Goal: Information Seeking & Learning: Learn about a topic

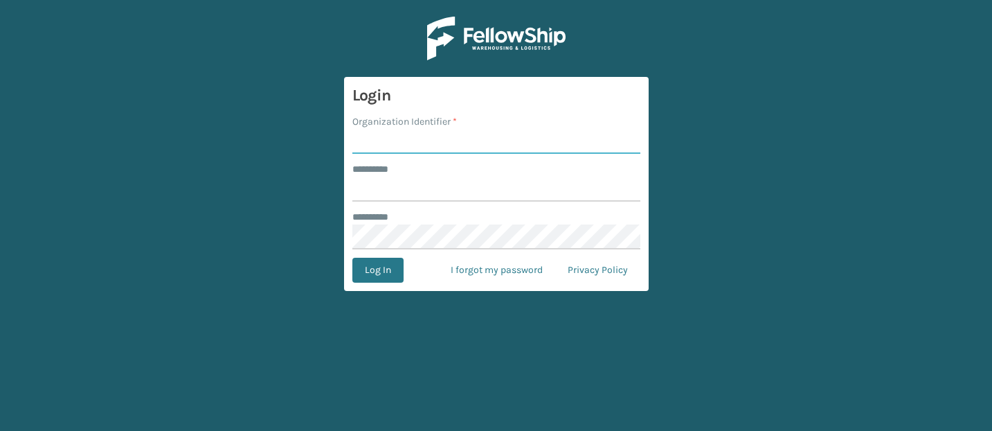
click at [419, 142] on input "Organization Identifier *" at bounding box center [496, 141] width 288 height 25
type input "CDD"
click at [436, 183] on input "******** *" at bounding box center [496, 189] width 288 height 25
type input "*******"
click at [376, 272] on button "Log In" at bounding box center [377, 270] width 51 height 25
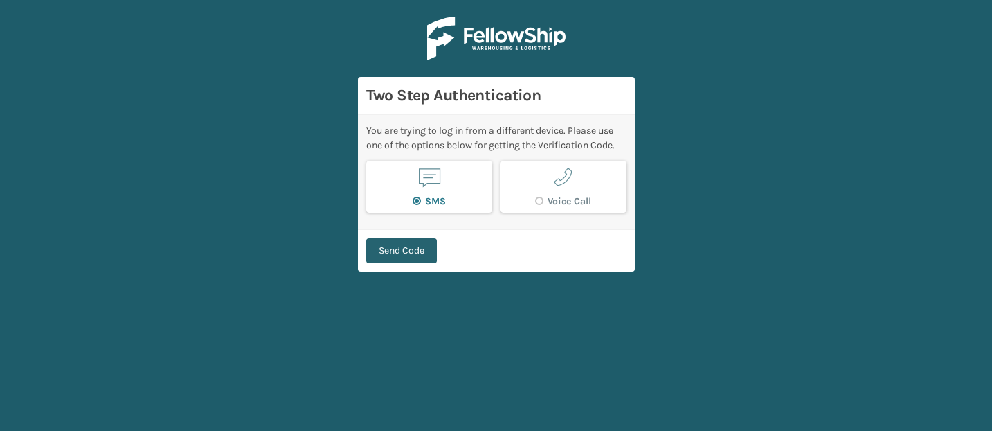
click at [426, 248] on button "Send Code" at bounding box center [401, 250] width 71 height 25
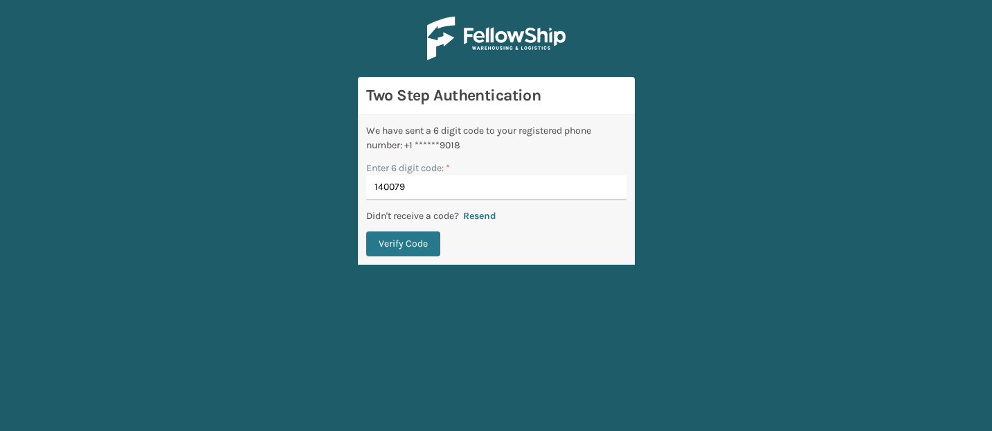
type input "140079"
click at [366, 231] on button "Verify Code" at bounding box center [403, 243] width 74 height 25
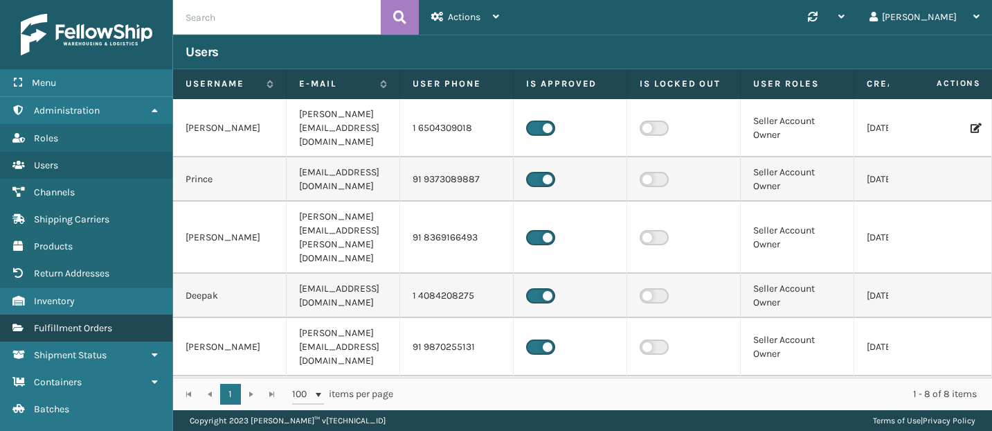
click at [78, 323] on span "Fulfillment Orders" at bounding box center [73, 328] width 78 height 12
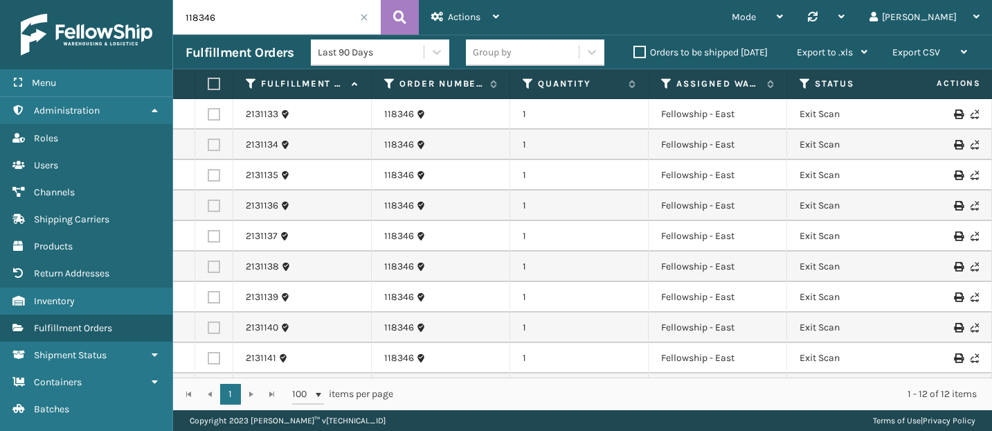
click at [224, 23] on input "118346" at bounding box center [277, 17] width 208 height 35
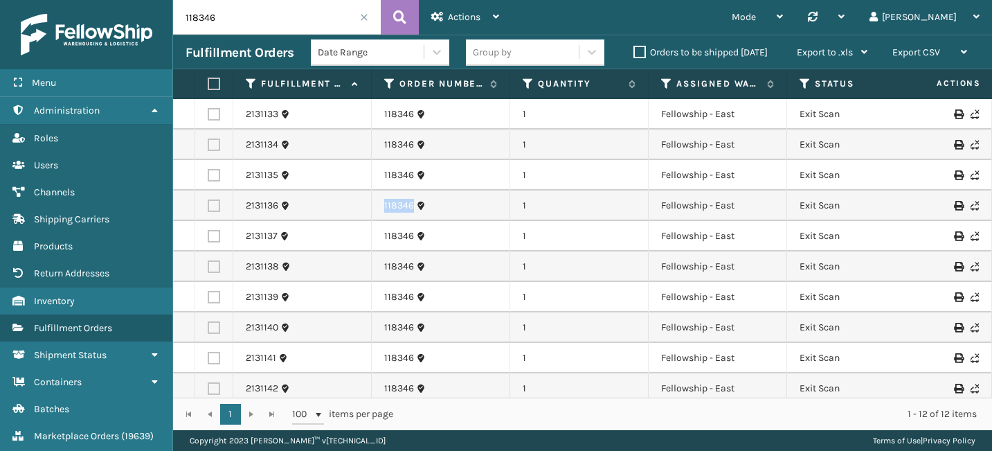
copy link "118346"
drag, startPoint x: 376, startPoint y: 204, endPoint x: 411, endPoint y: 205, distance: 34.6
click at [411, 205] on td "118346" at bounding box center [441, 205] width 138 height 30
click at [264, 17] on input "118346" at bounding box center [277, 17] width 208 height 35
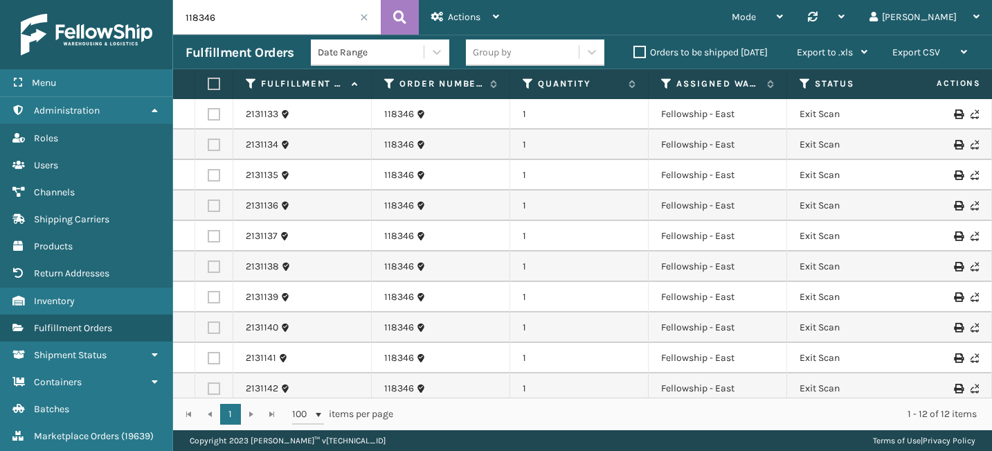
click at [264, 17] on input "118346" at bounding box center [277, 17] width 208 height 35
paste input "7793"
type input "17793"
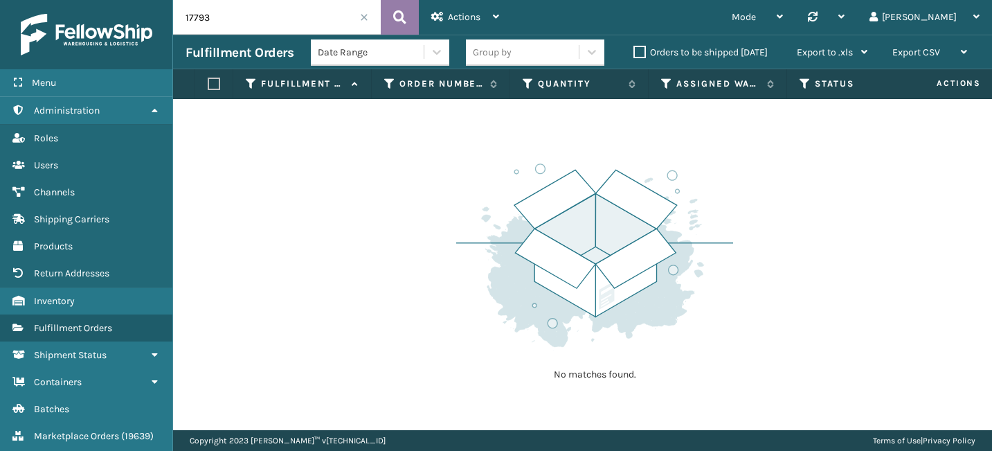
click at [388, 18] on button at bounding box center [400, 17] width 38 height 35
click at [231, 3] on input "17793" at bounding box center [277, 17] width 208 height 35
click at [231, 12] on input "17793" at bounding box center [277, 17] width 208 height 35
paste input "1"
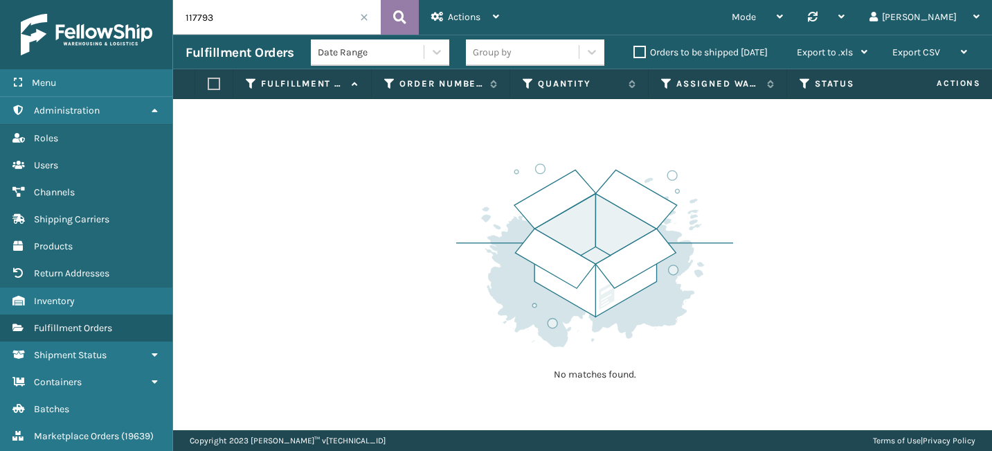
type input "117793"
click at [399, 18] on icon at bounding box center [399, 17] width 13 height 21
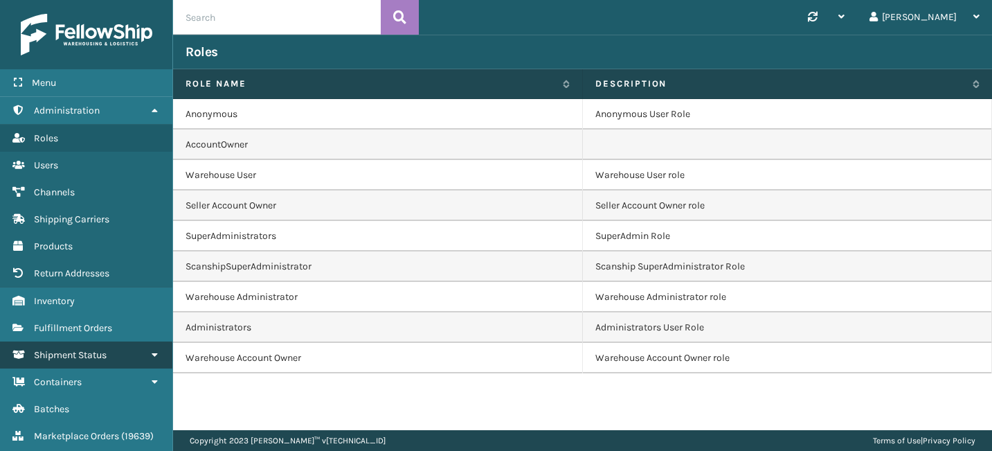
click at [105, 350] on span "Shipment Status" at bounding box center [70, 355] width 73 height 12
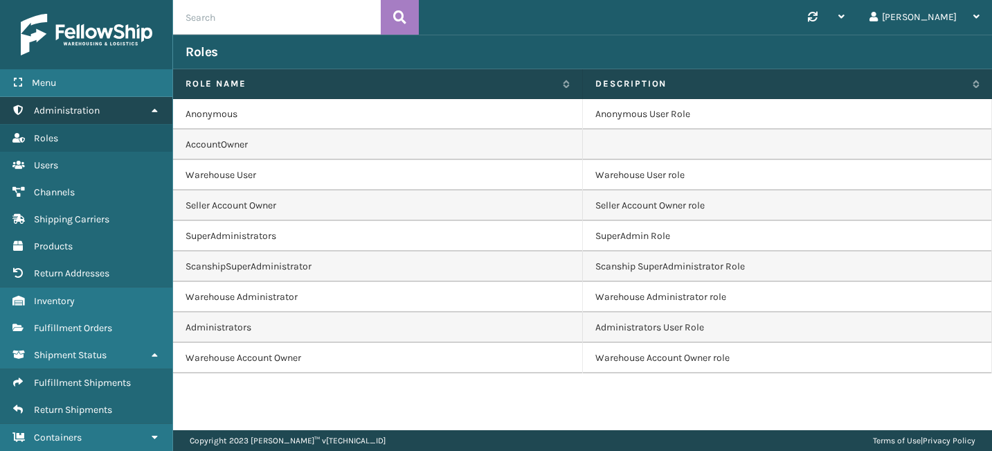
click at [129, 109] on link "Administration" at bounding box center [86, 110] width 172 height 27
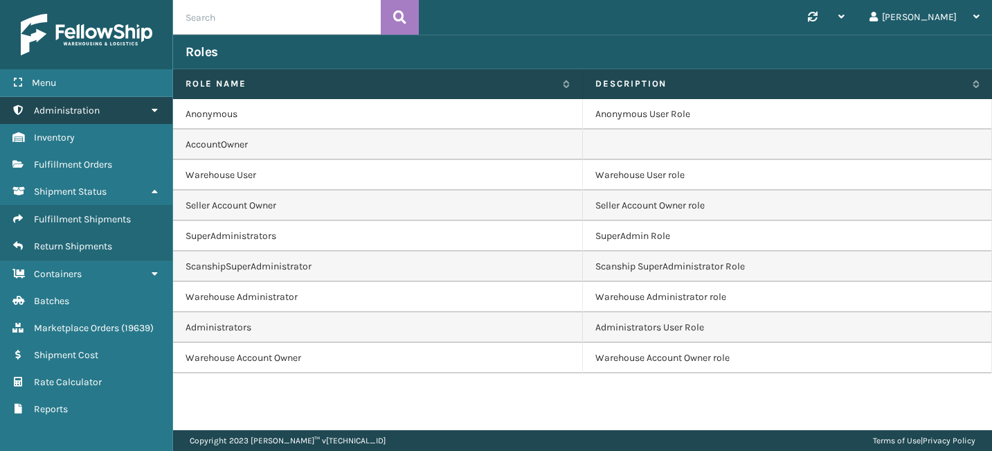
click at [129, 109] on link "Administration" at bounding box center [86, 110] width 172 height 27
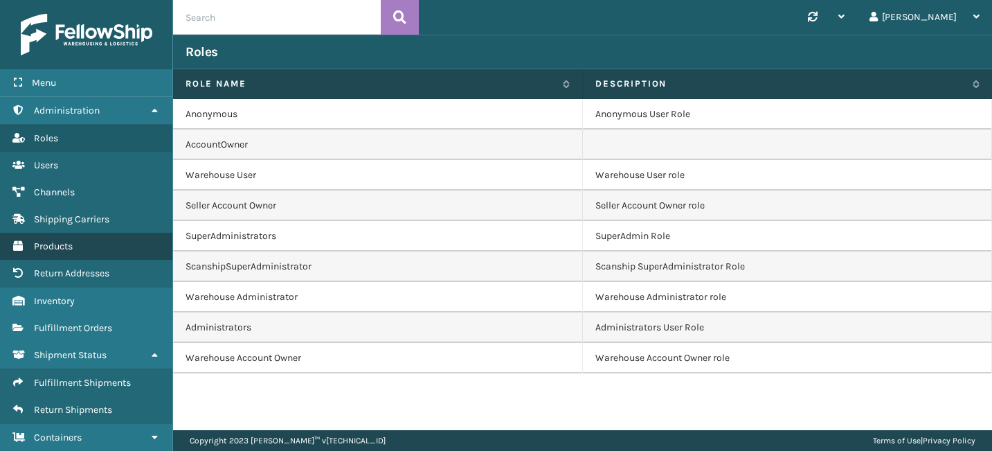
click at [62, 243] on span "Products" at bounding box center [53, 246] width 39 height 12
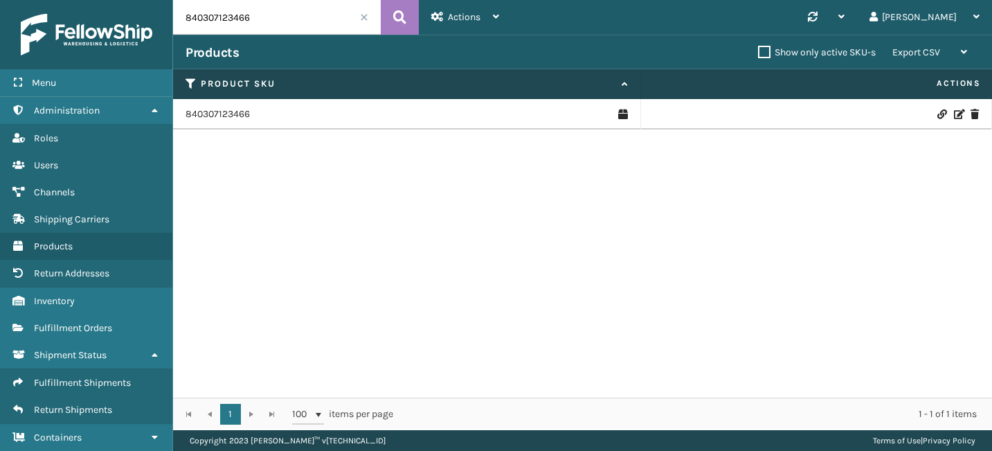
click at [368, 20] on input "840307123466" at bounding box center [277, 17] width 208 height 35
click at [365, 17] on span at bounding box center [364, 17] width 8 height 8
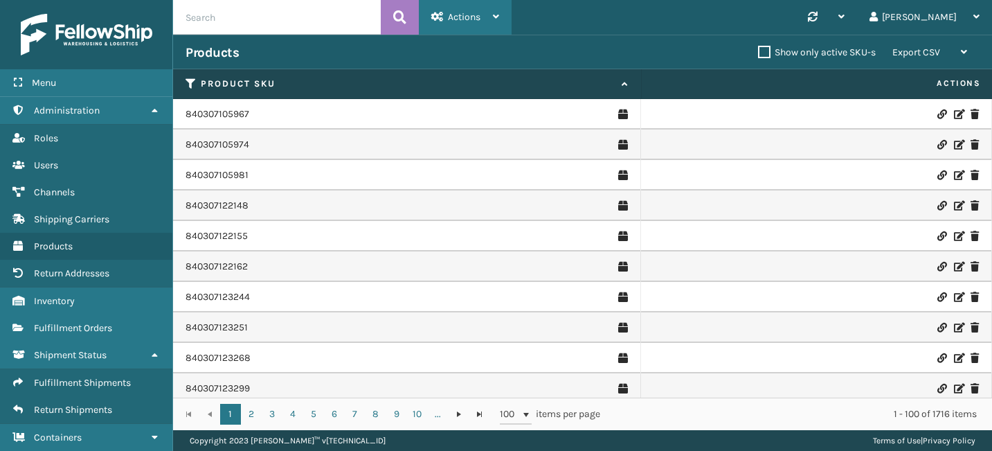
click at [510, 10] on div "Actions New Product Import Products Import Virtual SKUs Settings Remove All Fil…" at bounding box center [465, 17] width 93 height 35
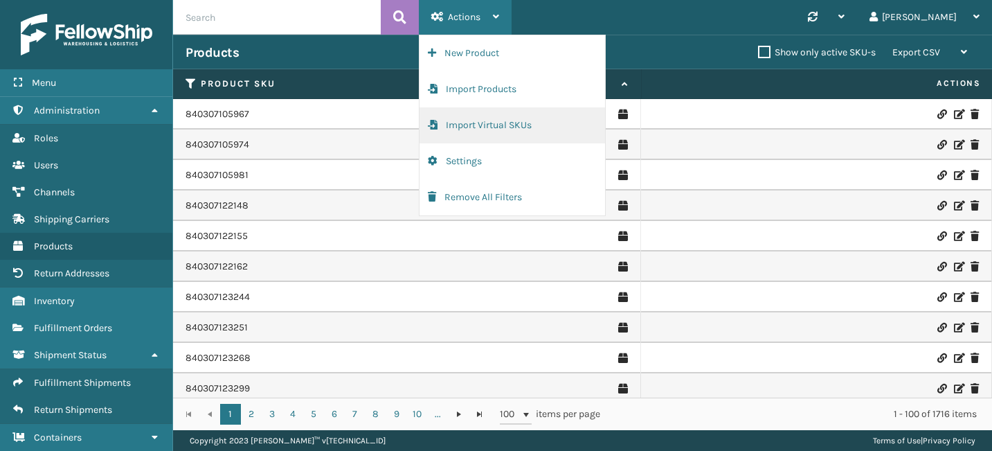
click at [478, 131] on button "Import Virtual SKUs" at bounding box center [513, 125] width 186 height 36
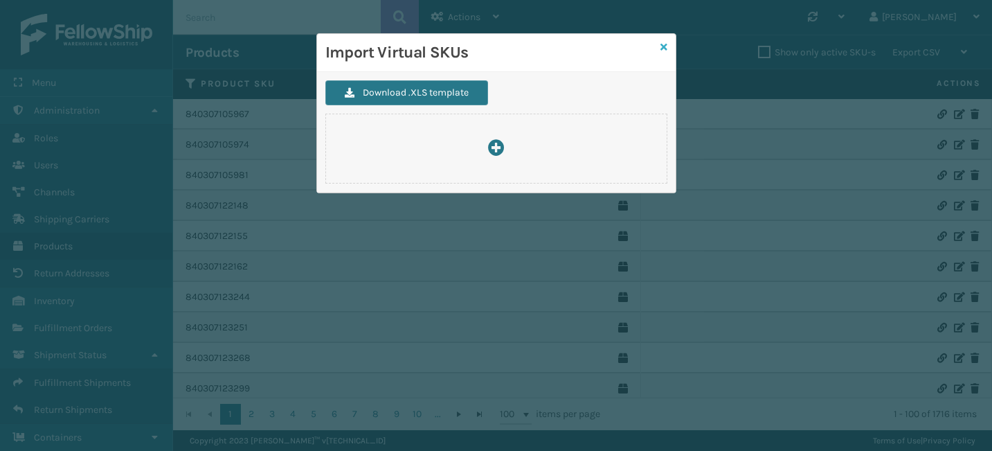
click at [662, 46] on icon at bounding box center [664, 47] width 7 height 10
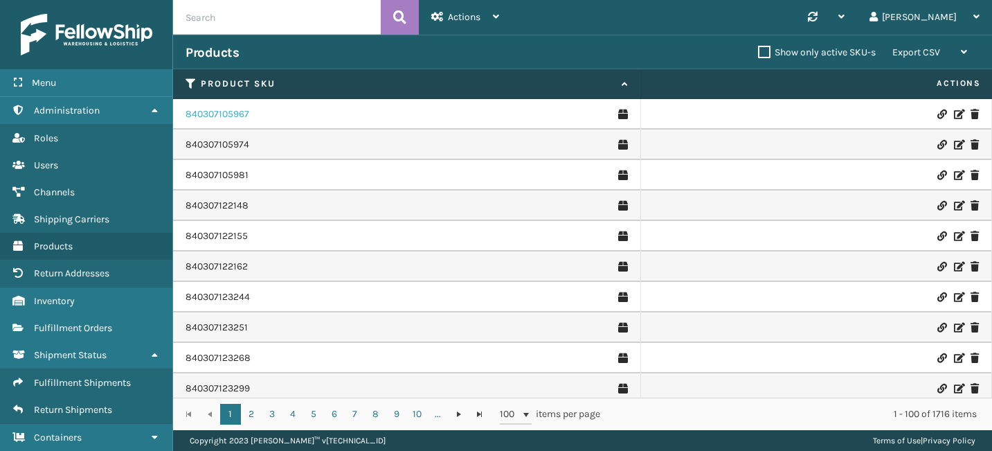
click at [208, 112] on link "840307105967" at bounding box center [218, 114] width 64 height 14
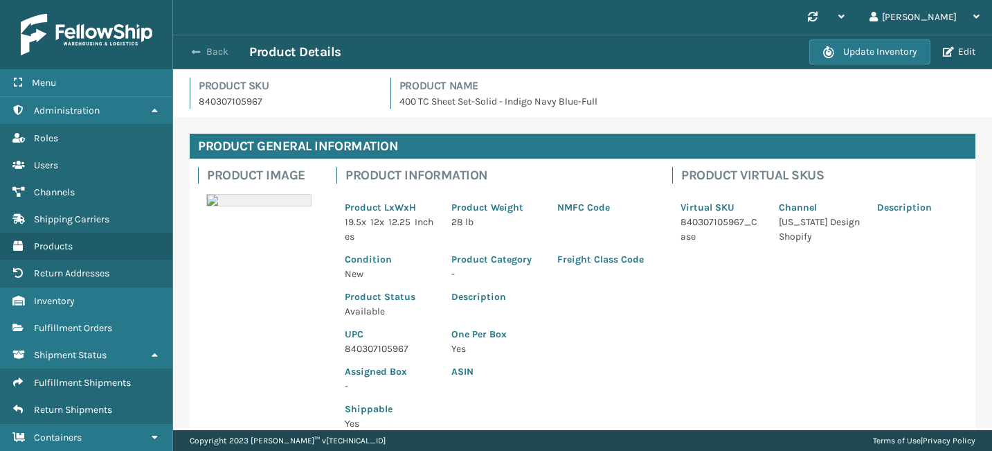
click at [192, 55] on span "button" at bounding box center [196, 52] width 8 height 10
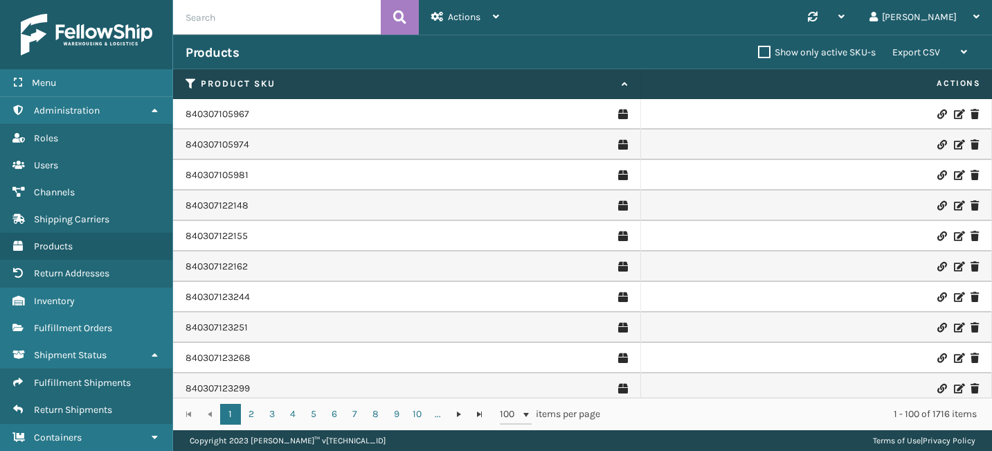
click at [252, 14] on input "text" at bounding box center [277, 17] width 208 height 35
paste input "840307182401"
type input "840307182401"
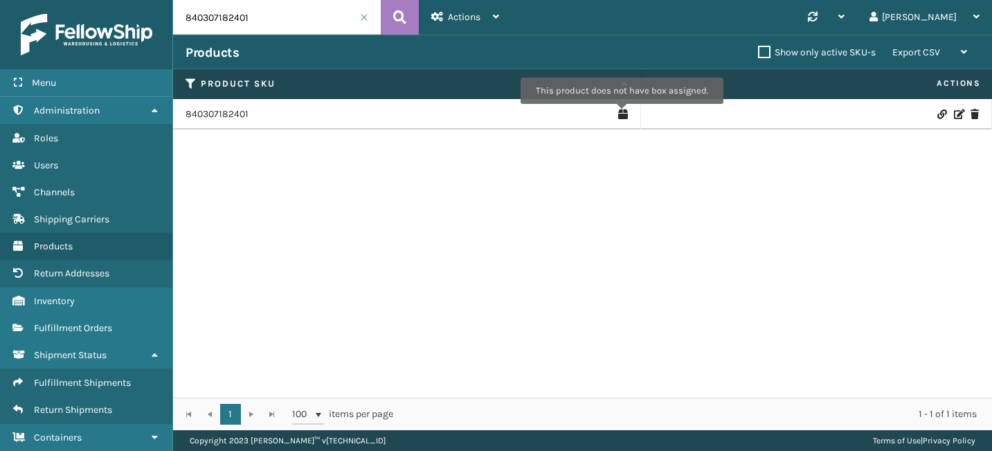
click at [620, 114] on icon at bounding box center [623, 114] width 10 height 14
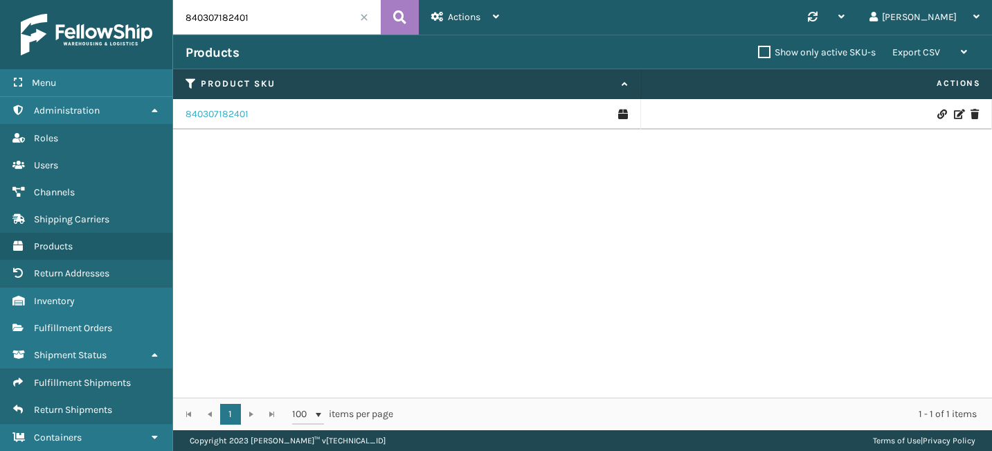
click at [238, 114] on link "840307182401" at bounding box center [217, 114] width 63 height 14
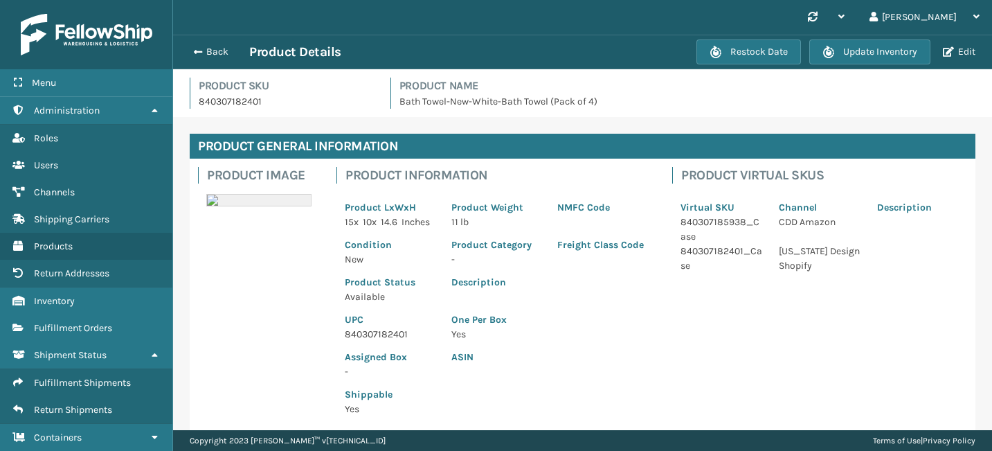
scroll to position [231, 0]
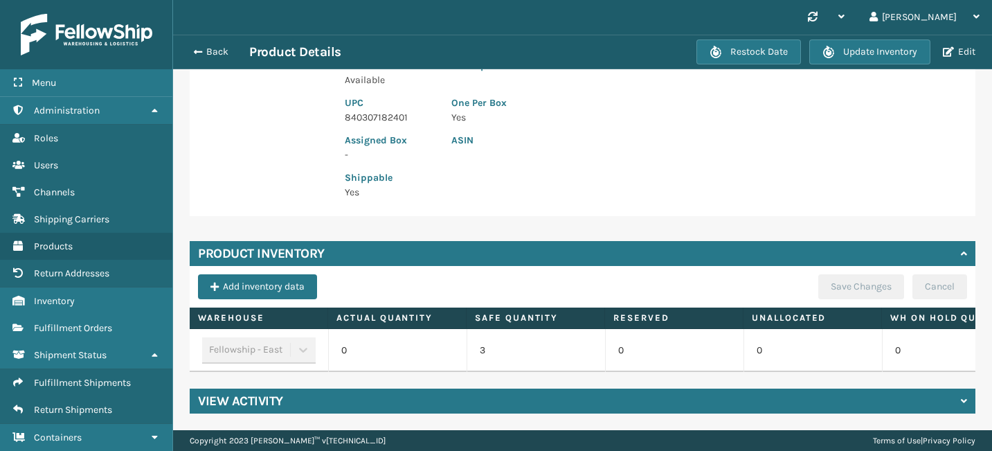
click at [966, 395] on div "View Activity" at bounding box center [583, 400] width 786 height 25
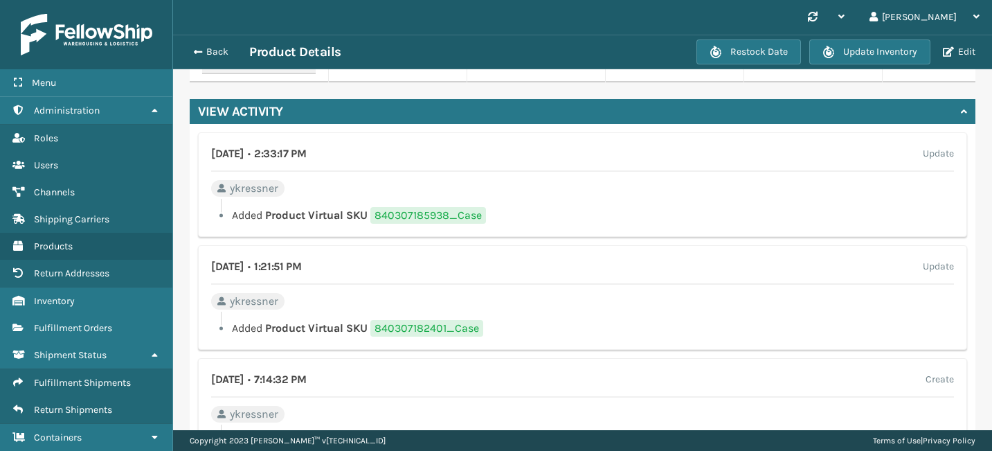
scroll to position [503, 0]
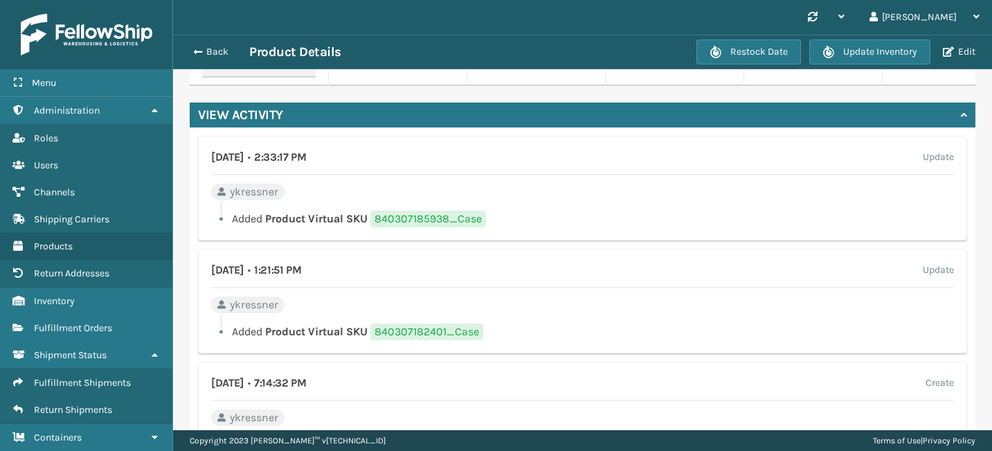
drag, startPoint x: 217, startPoint y: 174, endPoint x: 371, endPoint y: 174, distance: 154.4
click at [373, 174] on div "October 14th 2024 • 2:33:17 PM Update" at bounding box center [582, 162] width 743 height 26
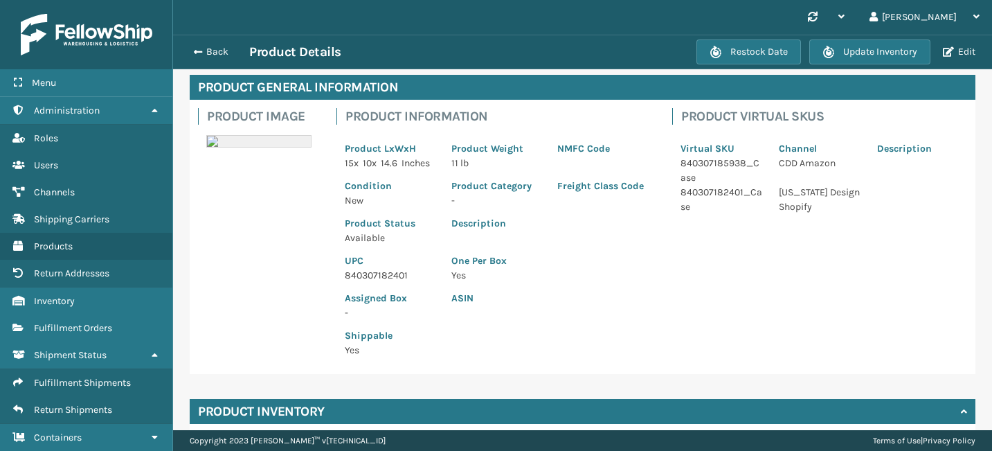
scroll to position [0, 0]
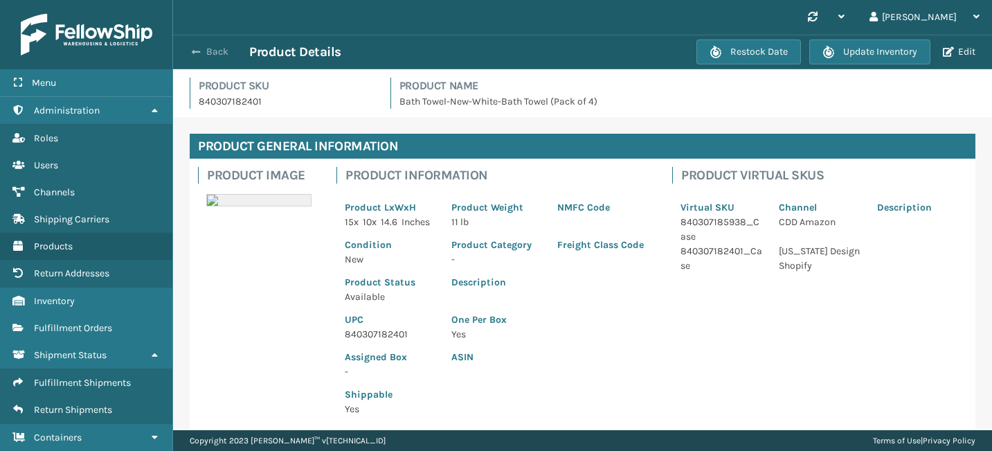
click at [193, 52] on span "button" at bounding box center [196, 52] width 8 height 10
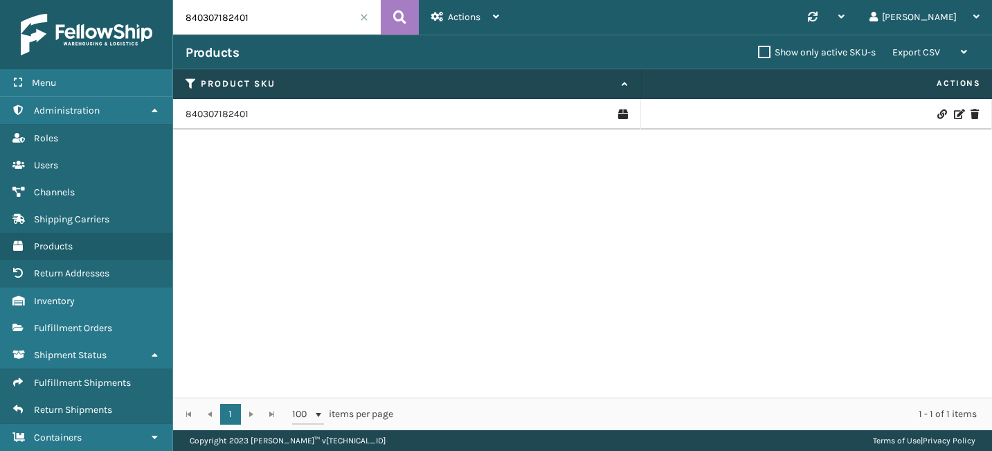
drag, startPoint x: 273, startPoint y: 19, endPoint x: 128, endPoint y: 19, distance: 144.7
click at [128, 0] on div "Menu Administration Roles Users Channels Shipping Carriers Products Return Addr…" at bounding box center [496, 0] width 992 height 0
paste input "5853"
type input "840307185853"
click at [224, 109] on link "840307185853" at bounding box center [219, 114] width 66 height 14
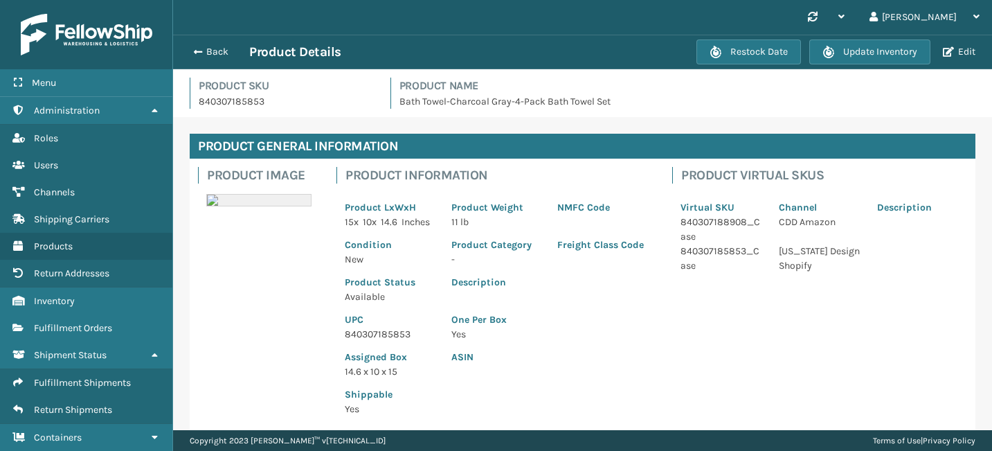
scroll to position [231, 0]
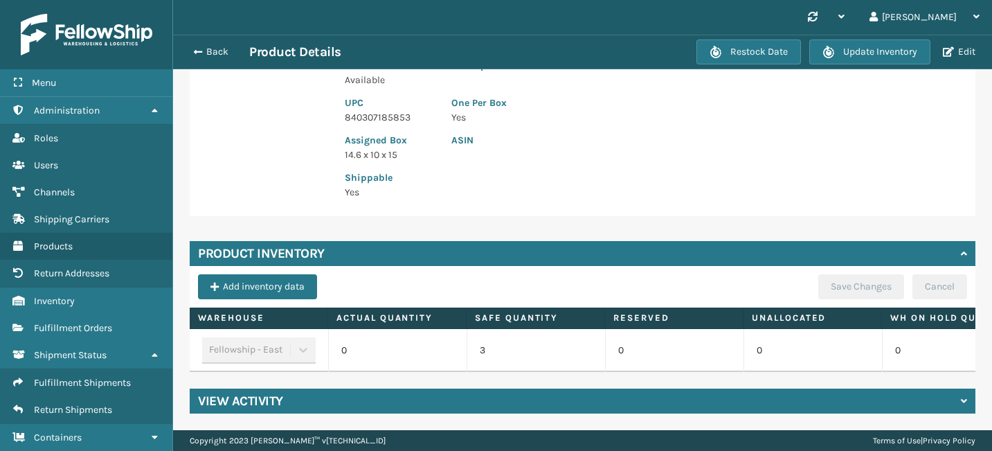
click at [949, 404] on div "View Activity" at bounding box center [583, 400] width 786 height 25
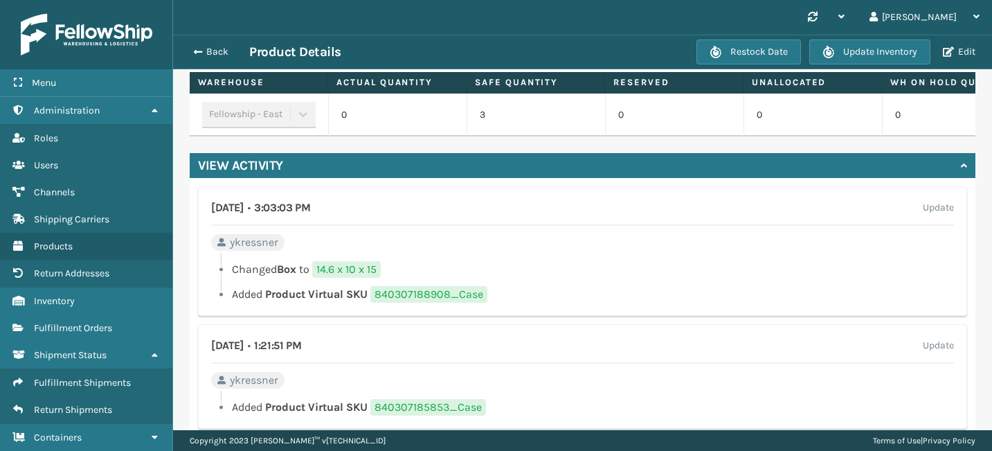
scroll to position [454, 0]
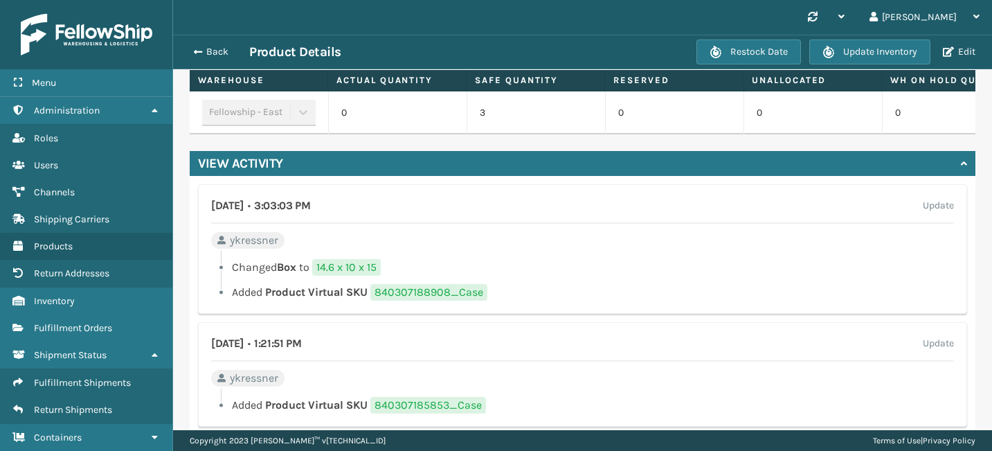
drag, startPoint x: 213, startPoint y: 219, endPoint x: 302, endPoint y: 219, distance: 88.6
click at [302, 214] on h4 "January 16th 2025 • 3:03:03 PM" at bounding box center [260, 205] width 99 height 17
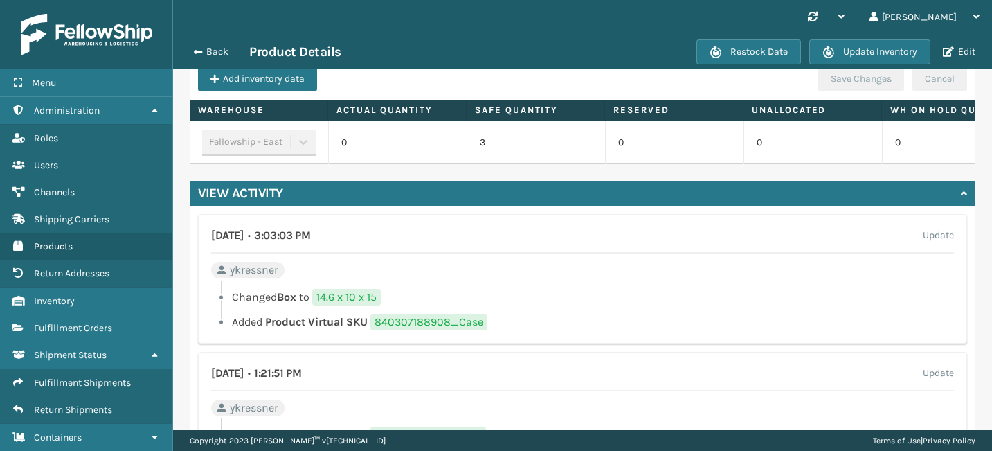
scroll to position [431, 0]
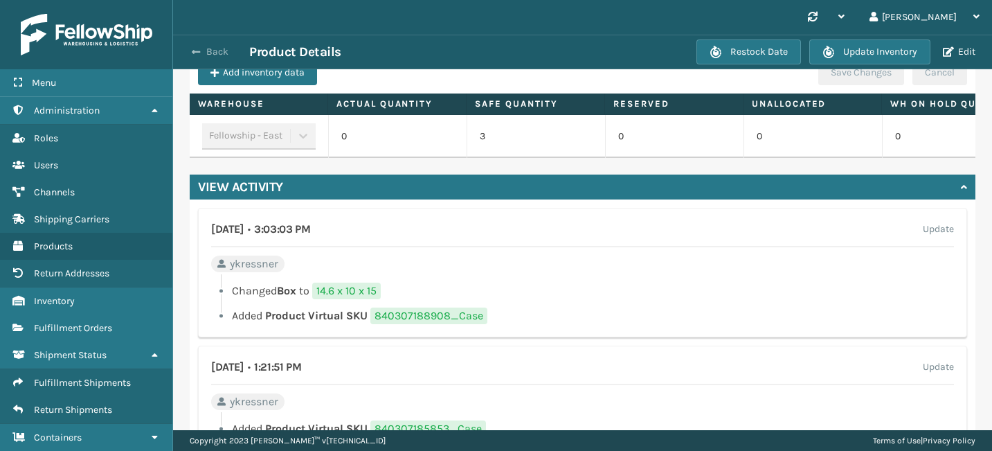
click at [203, 51] on button "Back" at bounding box center [218, 52] width 64 height 12
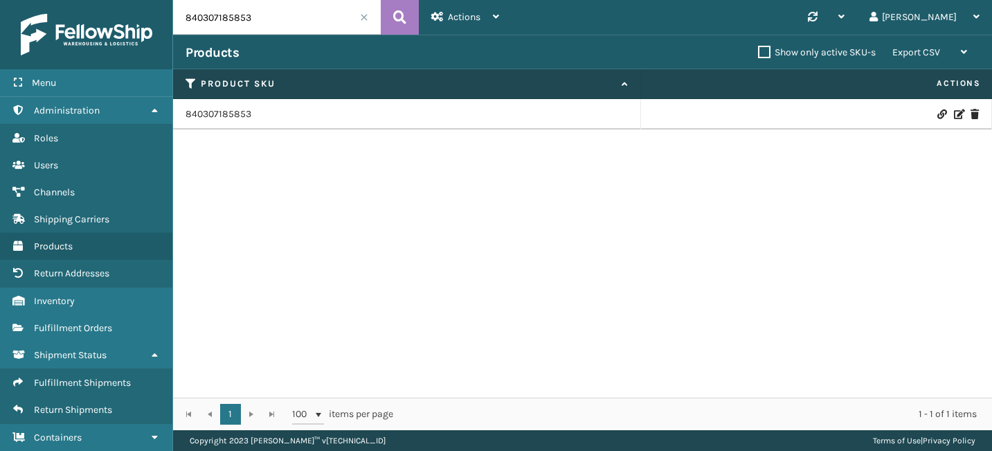
click at [276, 21] on input "840307185853" at bounding box center [277, 17] width 208 height 35
paste input "59472"
type input "840307159472"
click at [233, 114] on link "840307159472" at bounding box center [218, 114] width 64 height 14
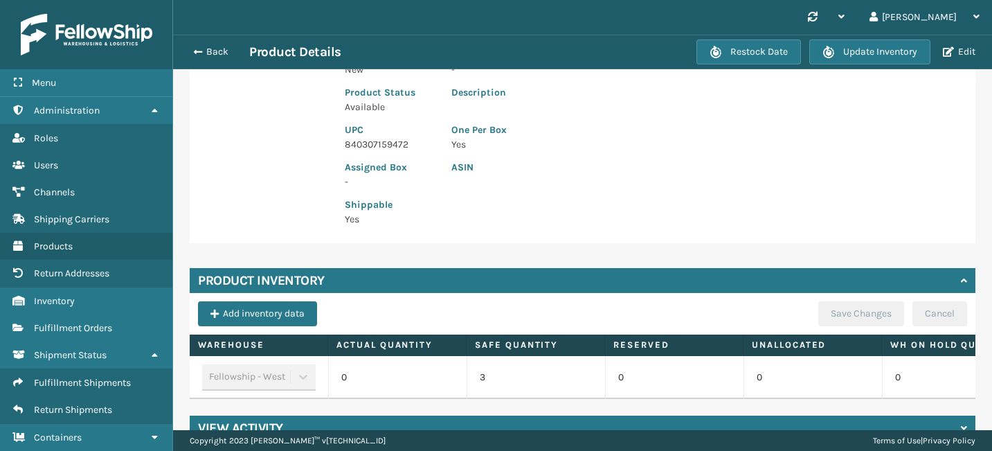
scroll to position [231, 0]
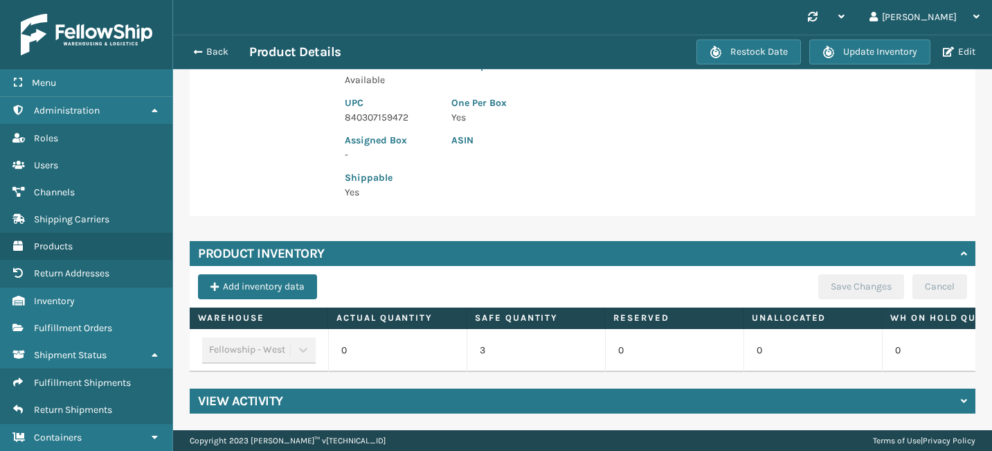
click at [954, 399] on div "View Activity" at bounding box center [583, 400] width 786 height 25
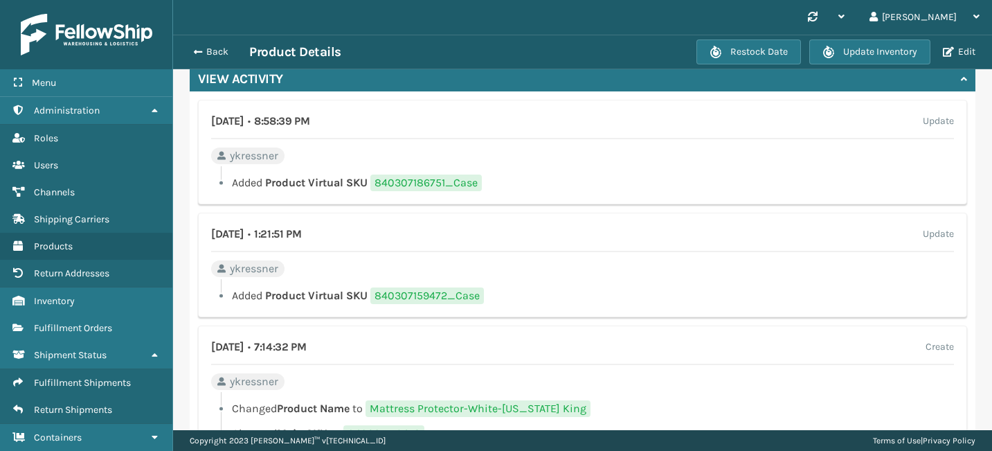
scroll to position [553, 0]
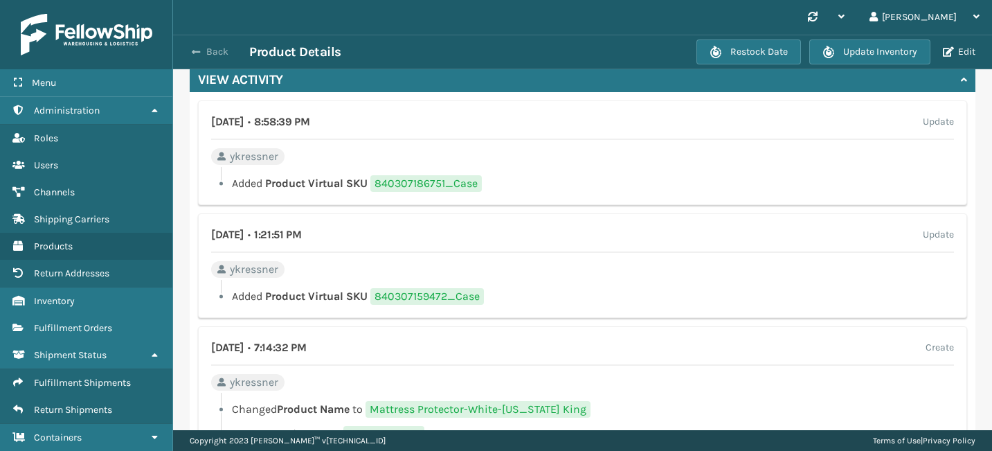
click at [202, 47] on button "Back" at bounding box center [218, 52] width 64 height 12
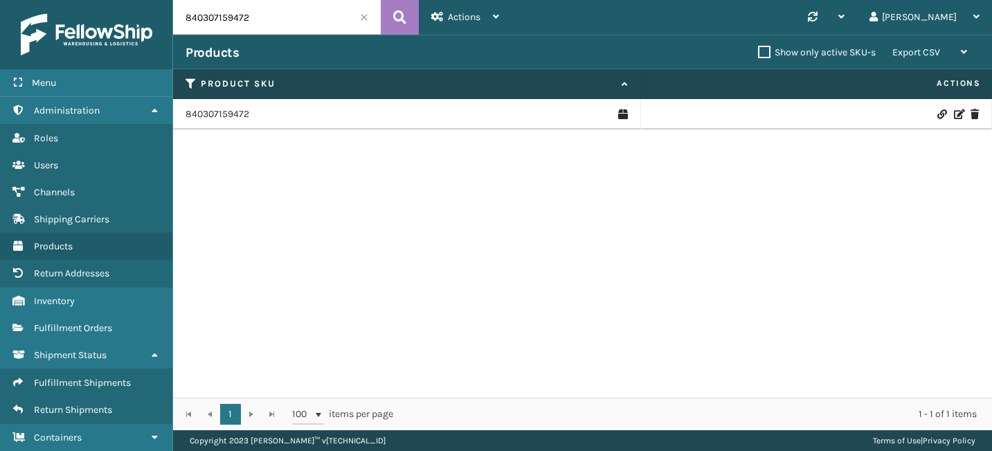
click at [272, 17] on input "840307159472" at bounding box center [277, 17] width 208 height 35
paste input "26665"
type input "840307126665"
click at [231, 114] on link "840307126665" at bounding box center [218, 114] width 64 height 14
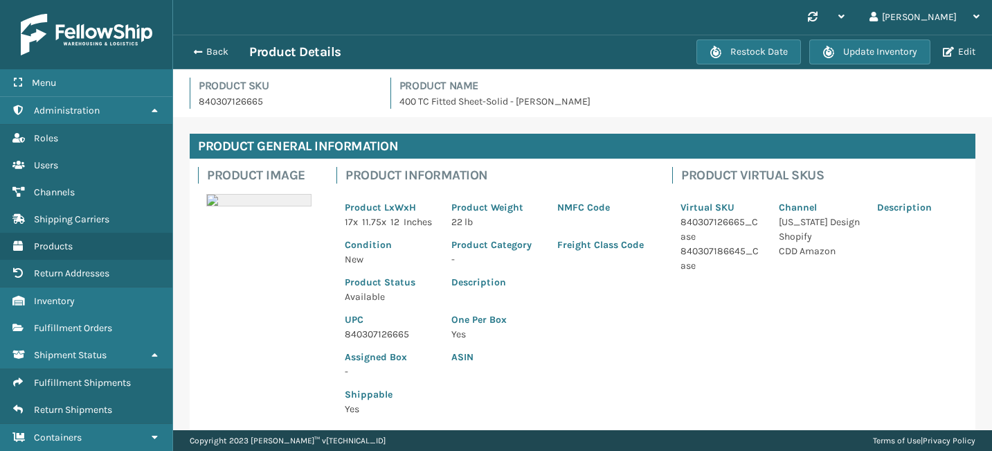
scroll to position [231, 0]
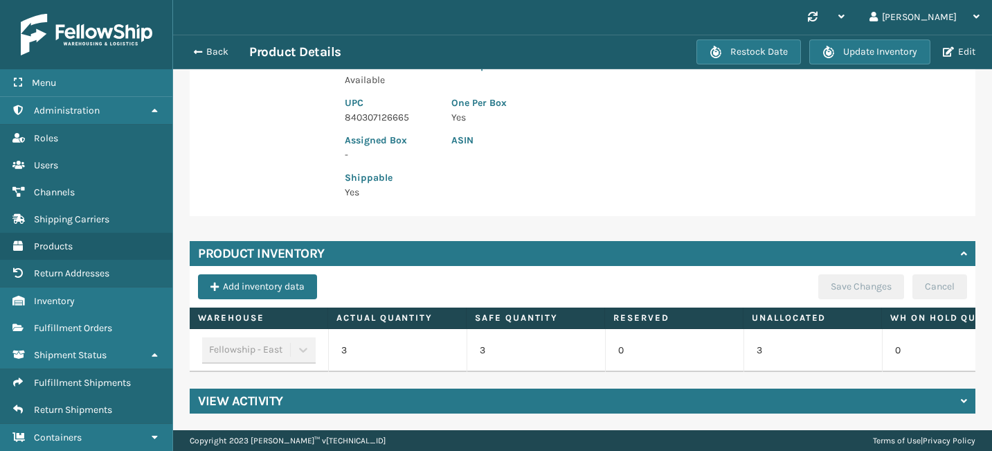
click at [969, 397] on div "View Activity" at bounding box center [583, 400] width 786 height 25
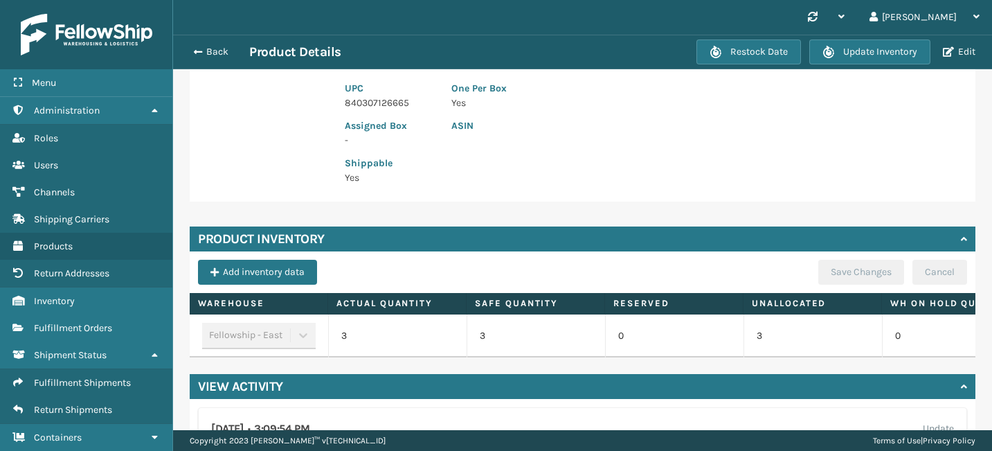
click at [962, 391] on icon at bounding box center [964, 387] width 6 height 10
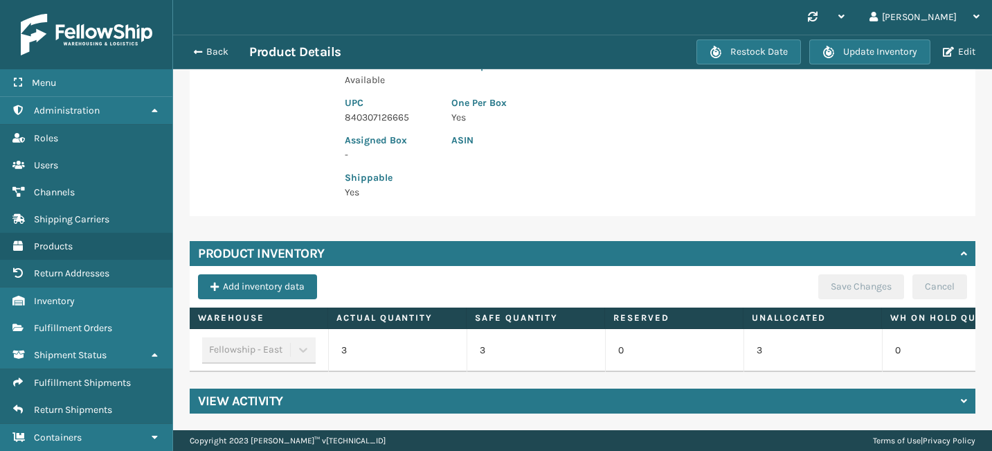
click at [957, 402] on div "View Activity" at bounding box center [583, 400] width 786 height 25
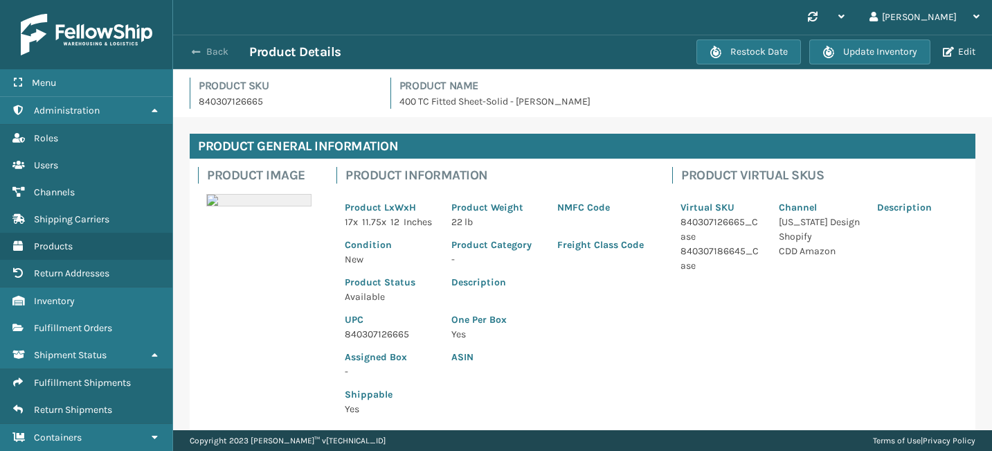
click at [195, 50] on span "button" at bounding box center [196, 52] width 8 height 10
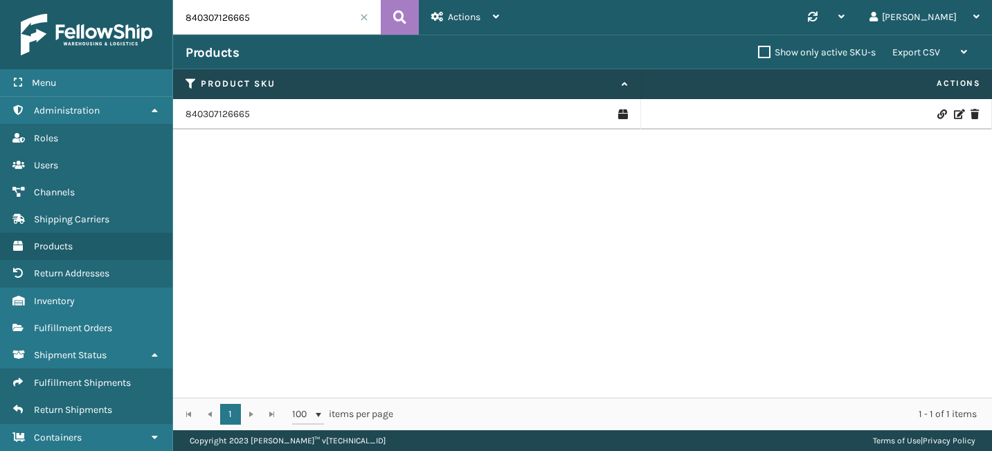
click at [228, 14] on input "840307126665" at bounding box center [277, 17] width 208 height 35
paste input "3473"
type input "840307123473"
click at [222, 113] on link "840307123473" at bounding box center [218, 114] width 64 height 14
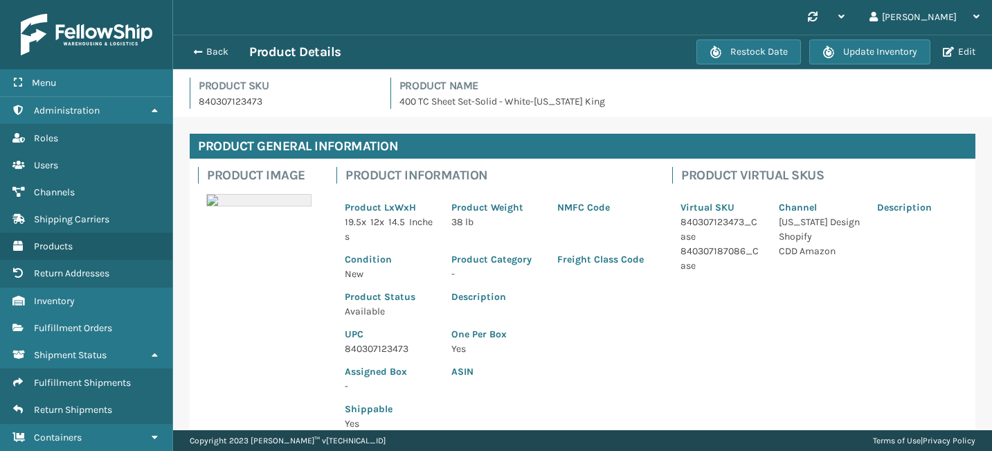
scroll to position [231, 0]
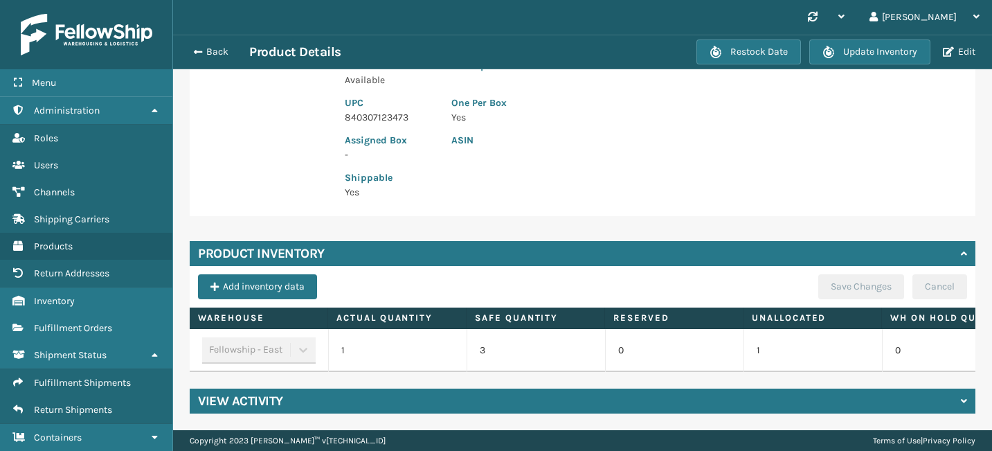
click at [962, 402] on icon at bounding box center [964, 401] width 6 height 10
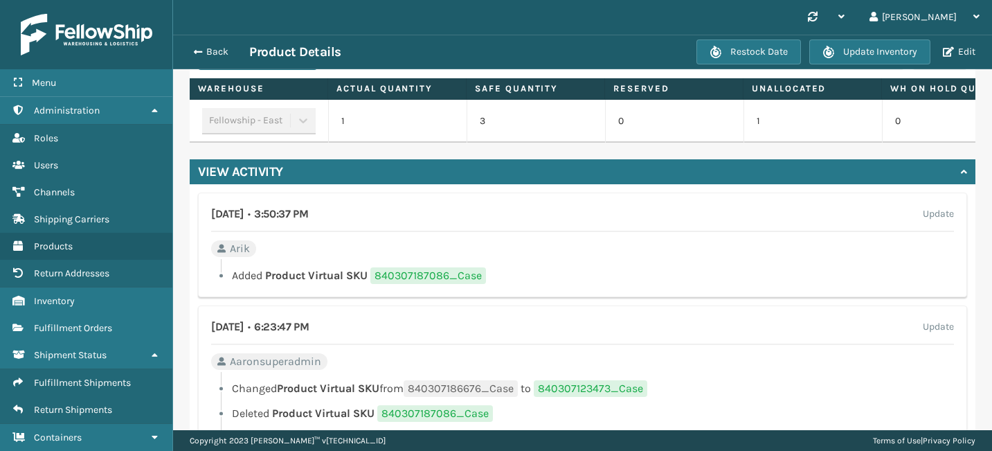
scroll to position [466, 0]
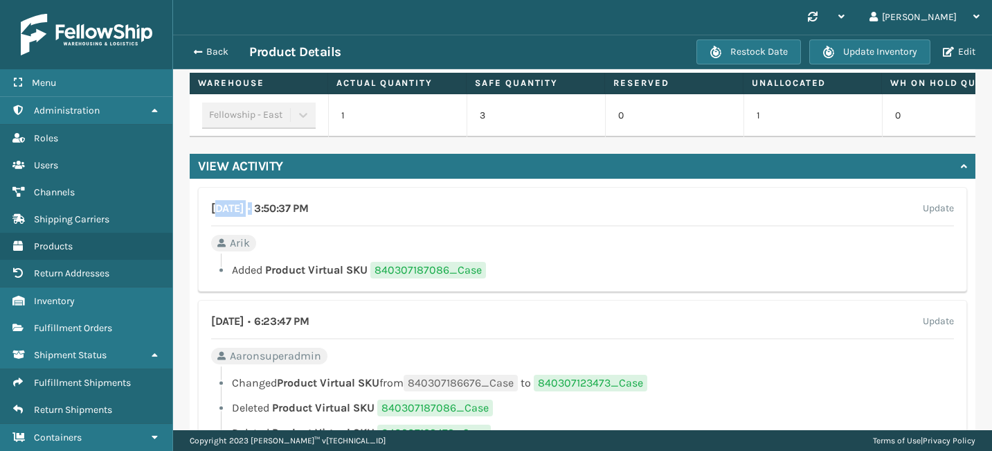
drag, startPoint x: 215, startPoint y: 208, endPoint x: 293, endPoint y: 208, distance: 78.2
click at [293, 208] on h4 "July 9th 2025 • 3:50:37 PM" at bounding box center [259, 208] width 97 height 17
